Goal: Information Seeking & Learning: Find contact information

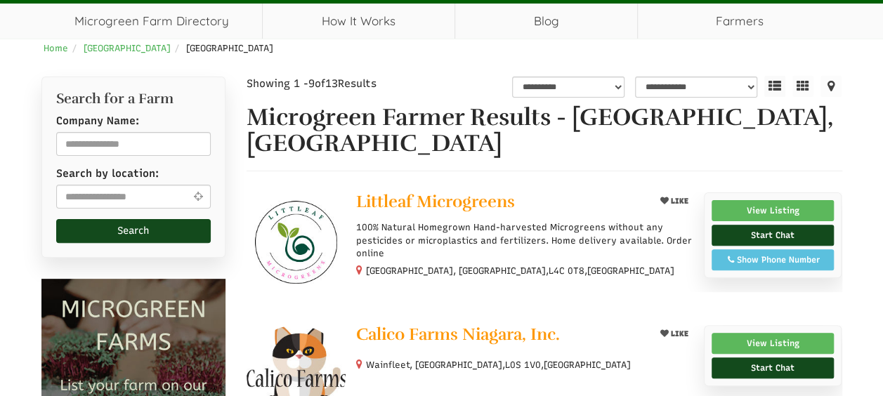
scroll to position [109, 0]
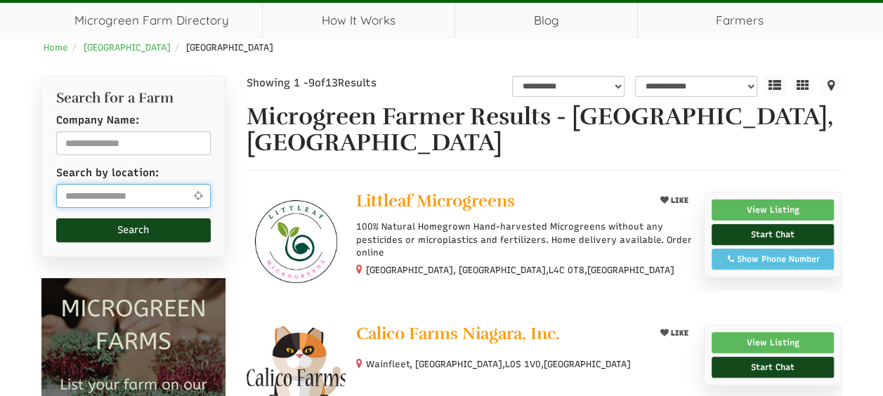
click at [146, 197] on input "text" at bounding box center [133, 196] width 155 height 24
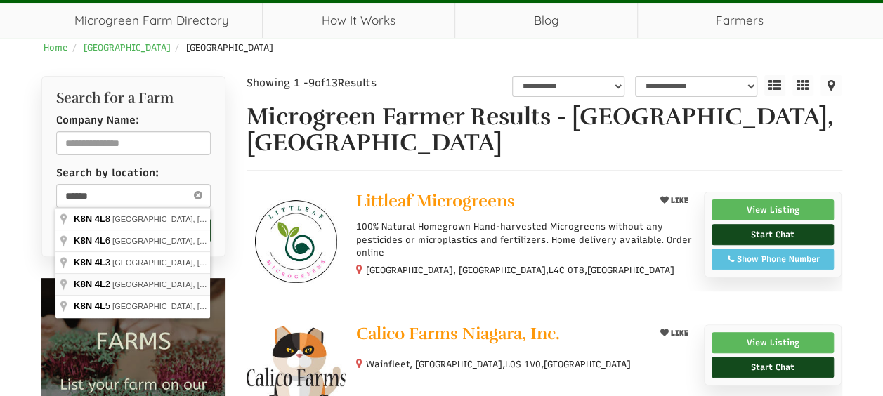
type input "**********"
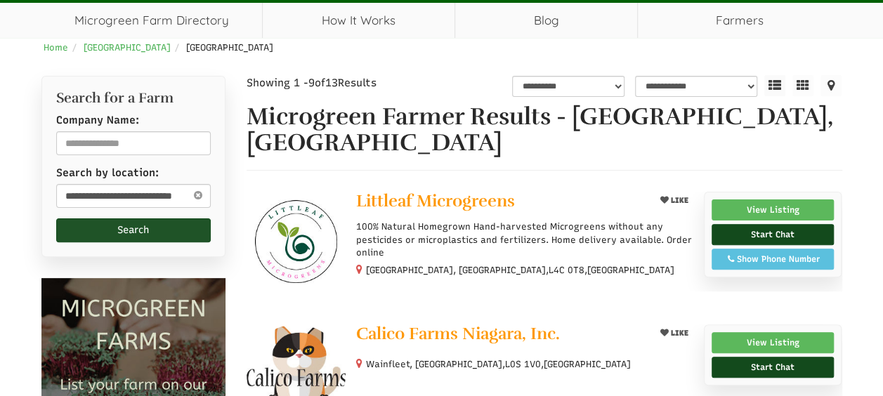
click at [143, 230] on button "Search" at bounding box center [133, 230] width 155 height 24
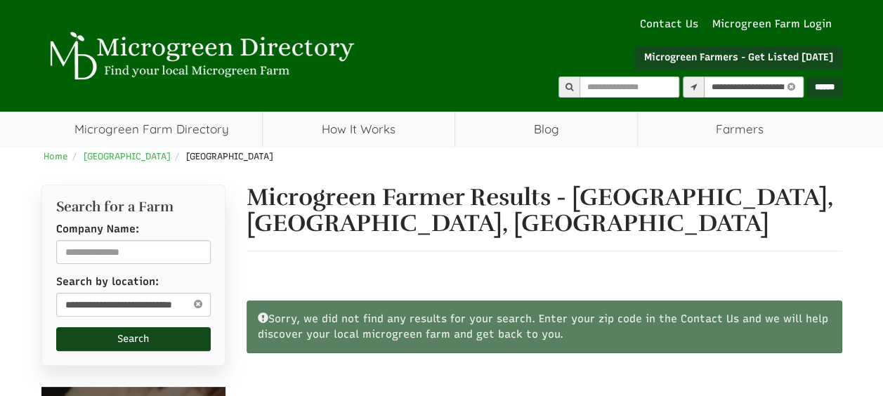
select select "Language Translate Widget"
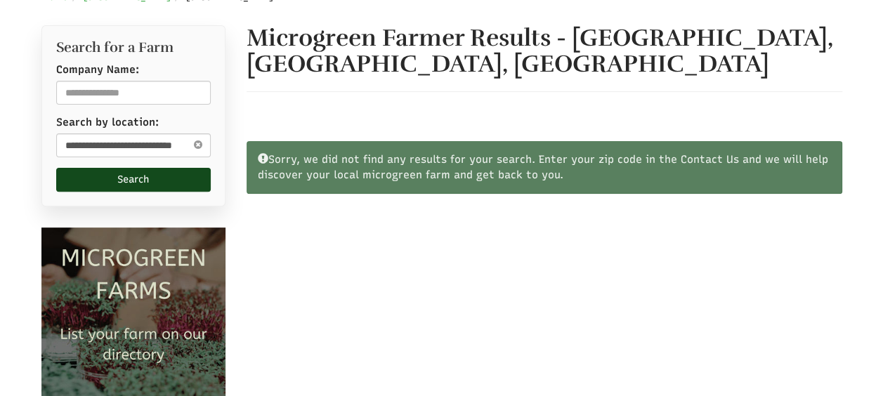
scroll to position [160, 0]
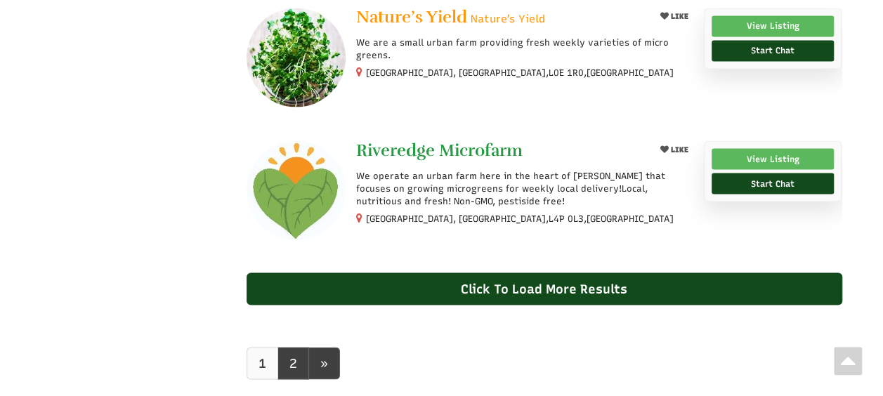
scroll to position [1232, 0]
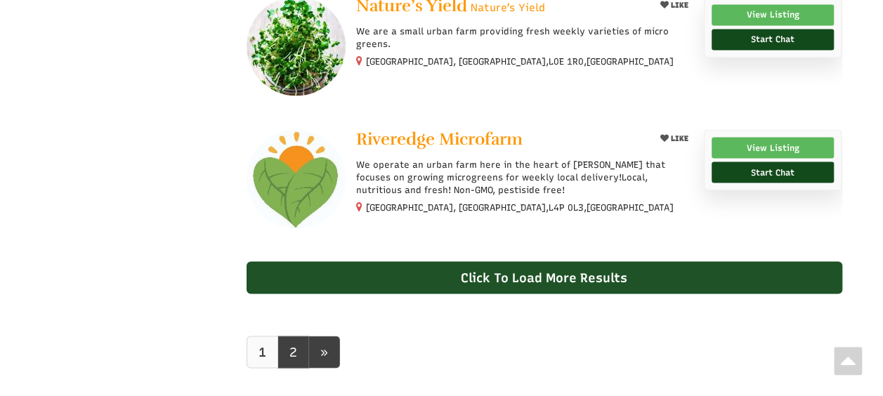
click at [472, 261] on div "Click To Load More Results" at bounding box center [545, 277] width 596 height 32
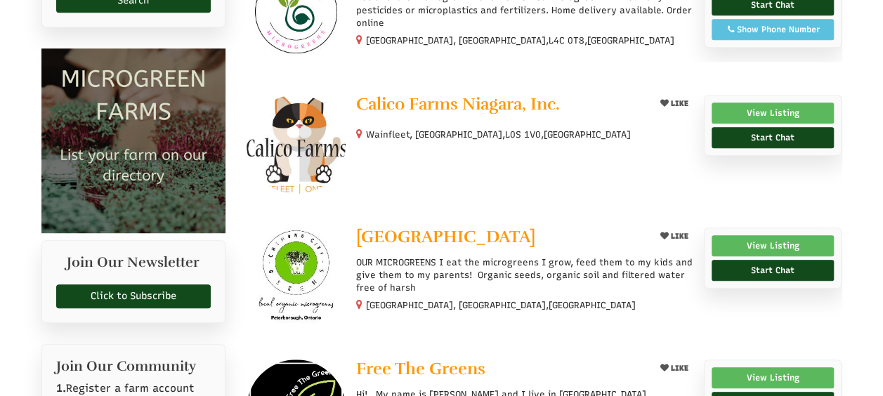
scroll to position [334, 0]
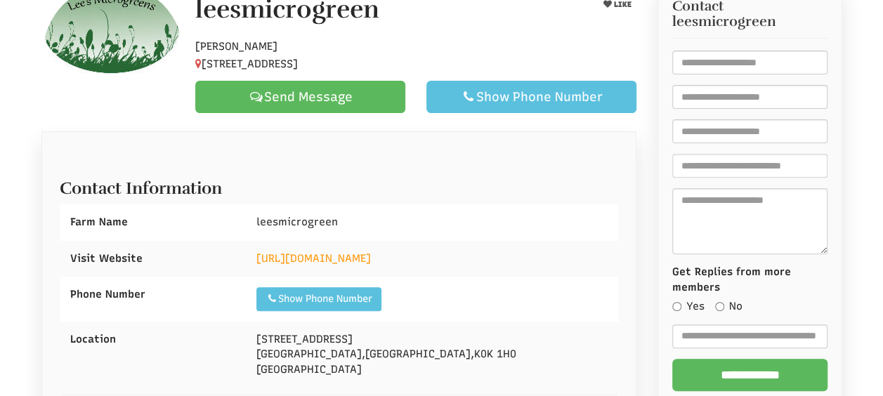
scroll to position [285, 0]
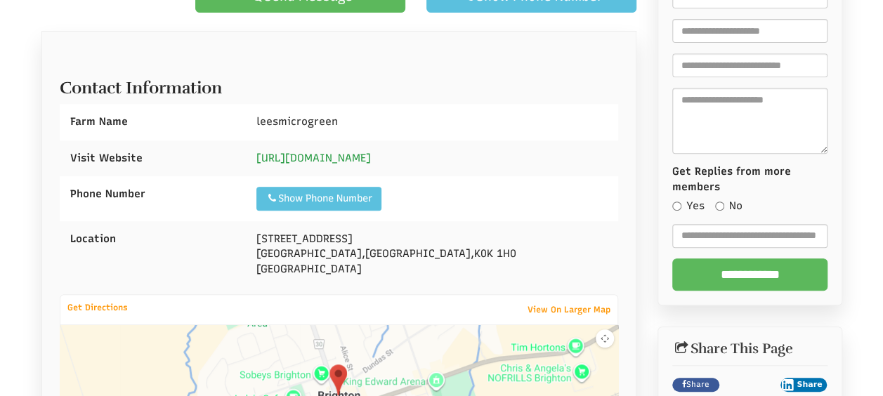
click at [347, 160] on link "https://www.leesmicrogreen.com" at bounding box center [313, 158] width 115 height 13
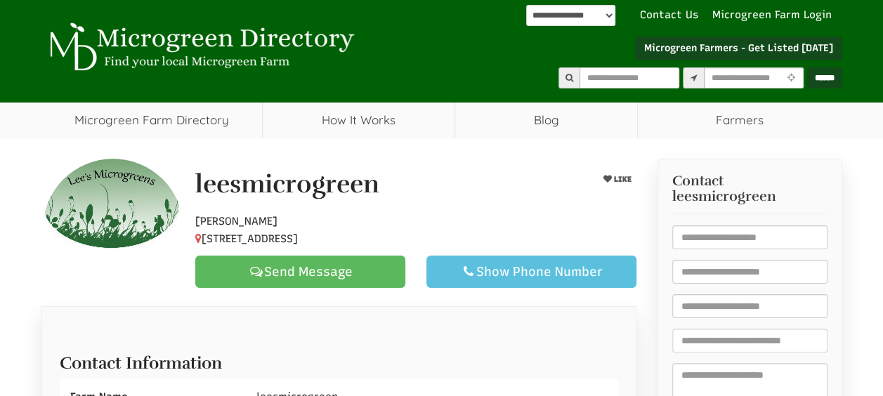
scroll to position [0, 0]
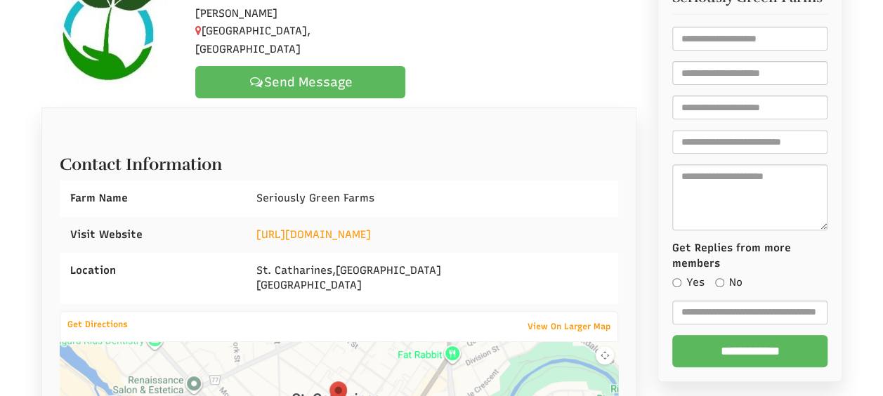
scroll to position [214, 0]
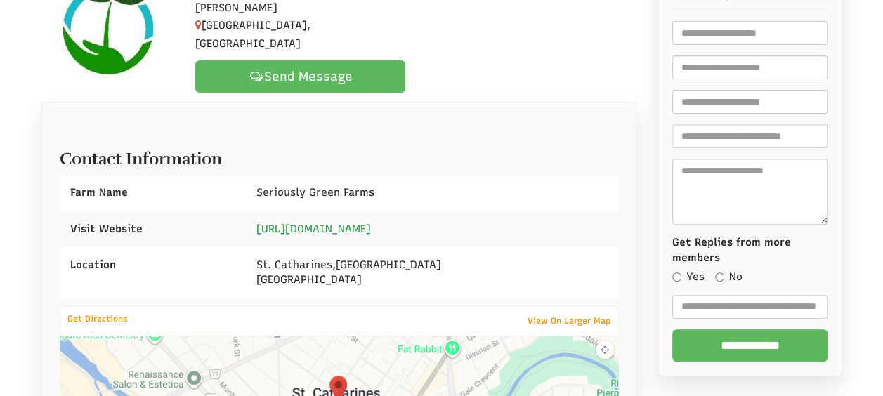
click at [337, 230] on link "[URL][DOMAIN_NAME]" at bounding box center [313, 229] width 115 height 13
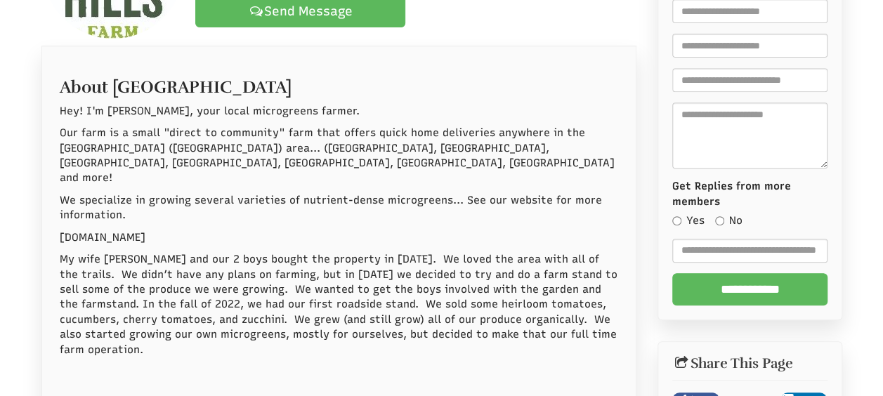
scroll to position [270, 0]
drag, startPoint x: 178, startPoint y: 204, endPoint x: 62, endPoint y: 204, distance: 115.9
click at [62, 230] on p "www.steephillsfarm.ca" at bounding box center [339, 237] width 559 height 15
copy p "www.steephillsfarm.ca"
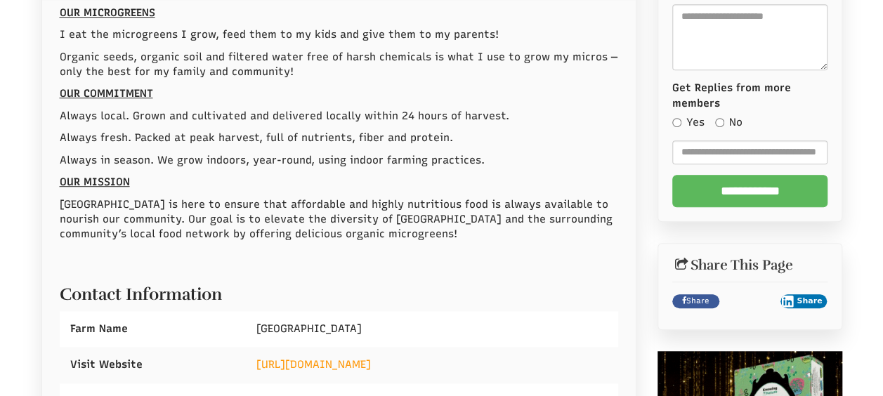
scroll to position [429, 0]
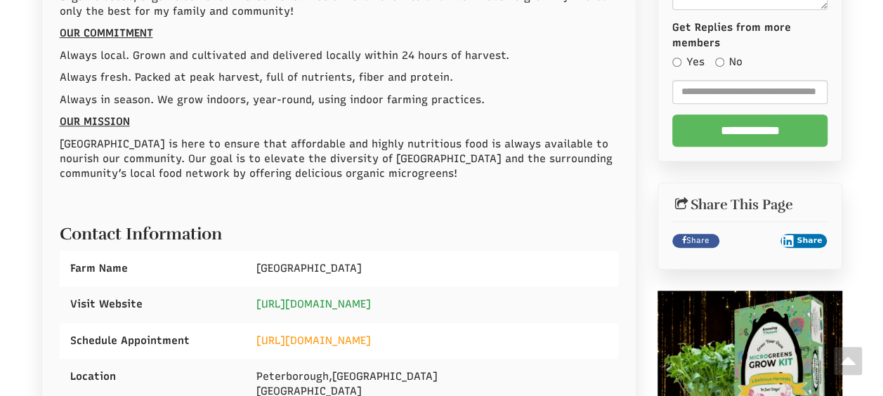
click at [329, 303] on link "https://www.chemongcitygreens.ca" at bounding box center [313, 304] width 115 height 13
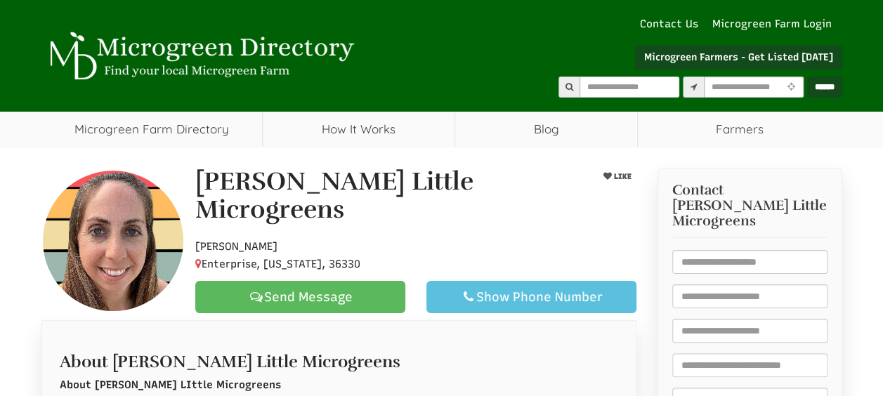
select select "Language Translate Widget"
